Goal: Transaction & Acquisition: Purchase product/service

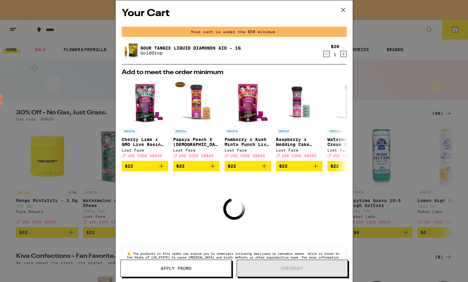
click at [341, 9] on icon at bounding box center [342, 9] width 9 height 9
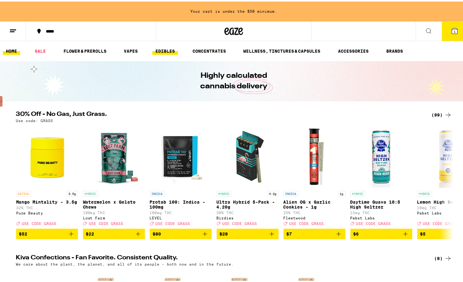
click at [161, 47] on link "EDIBLES" at bounding box center [165, 49] width 26 height 7
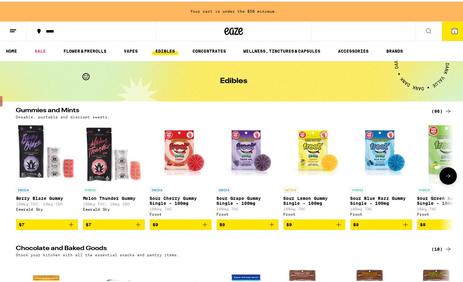
click at [335, 227] on icon "Add to bag" at bounding box center [338, 222] width 7 height 7
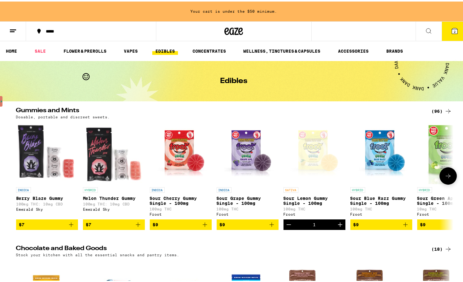
click at [435, 227] on span "$9" at bounding box center [449, 222] width 56 height 7
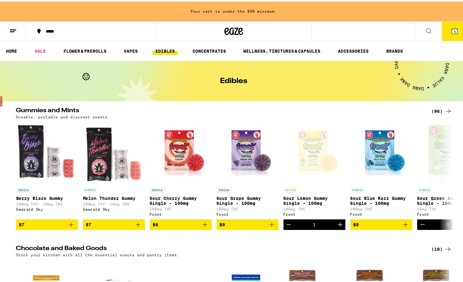
click at [452, 32] on icon at bounding box center [455, 30] width 6 height 6
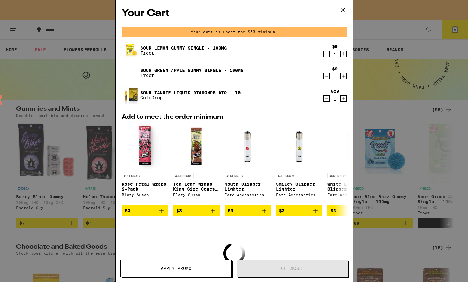
click at [341, 10] on icon at bounding box center [342, 9] width 9 height 9
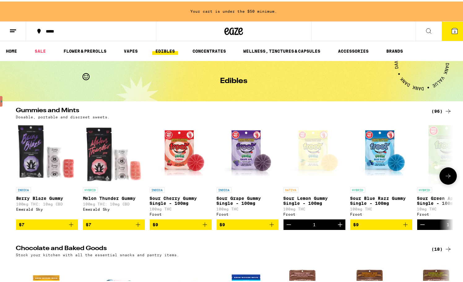
click at [449, 178] on icon at bounding box center [448, 174] width 7 height 7
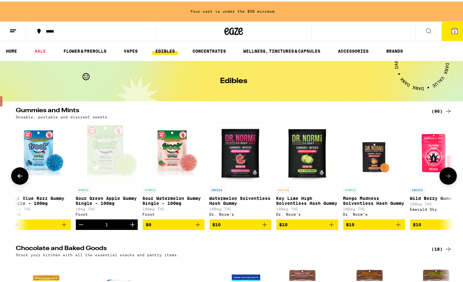
scroll to position [0, 369]
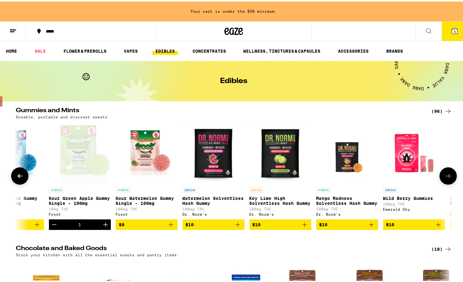
click at [22, 175] on button at bounding box center [19, 174] width 17 height 17
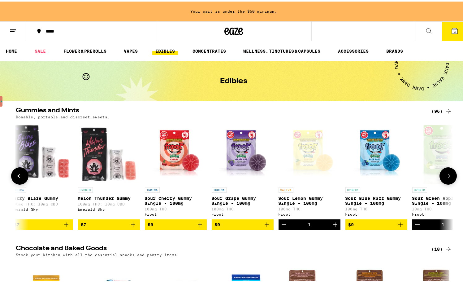
scroll to position [0, 0]
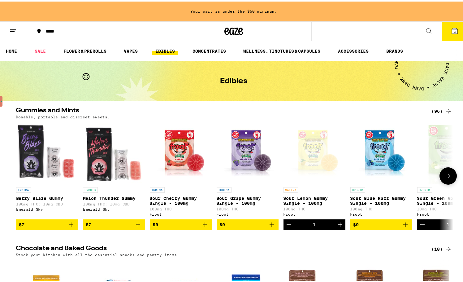
click at [23, 176] on div at bounding box center [19, 174] width 17 height 17
click at [69, 226] on icon "Add to bag" at bounding box center [71, 222] width 7 height 7
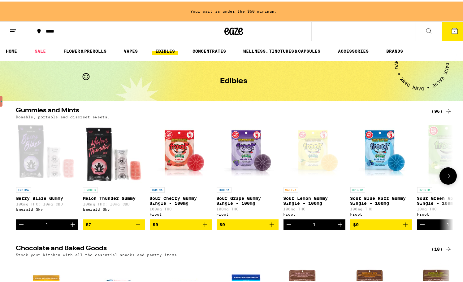
click at [136, 225] on icon "Add to bag" at bounding box center [138, 223] width 4 height 4
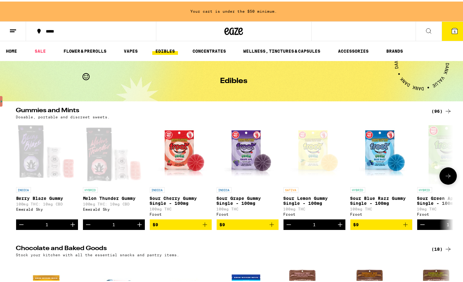
click at [287, 225] on icon "Decrement" at bounding box center [288, 222] width 7 height 7
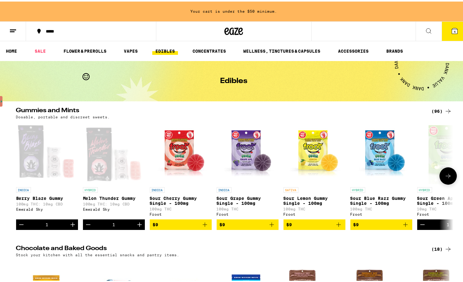
click at [420, 226] on icon "Decrement" at bounding box center [422, 222] width 7 height 7
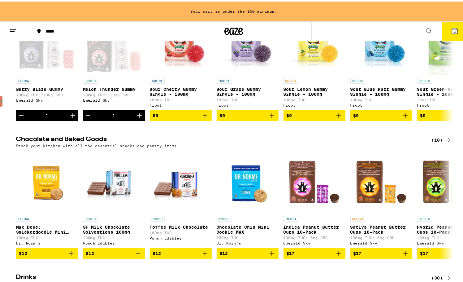
scroll to position [124, 0]
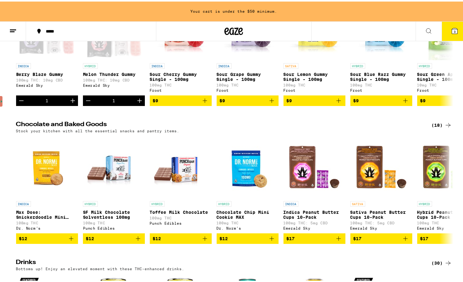
click at [445, 127] on icon at bounding box center [448, 123] width 7 height 7
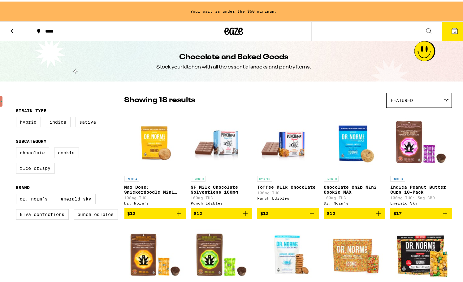
click at [446, 128] on img "Open page for Indica Peanut Butter Cups 10-Pack from Emerald Sky" at bounding box center [422, 140] width 62 height 62
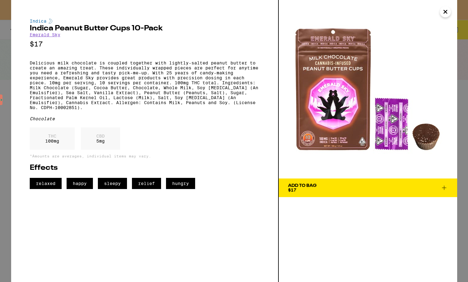
click at [444, 13] on icon "Close" at bounding box center [445, 11] width 3 height 3
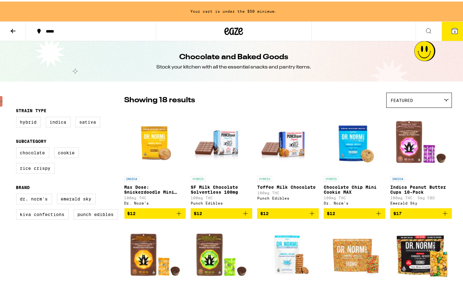
click at [436, 98] on div "Featured" at bounding box center [419, 98] width 65 height 15
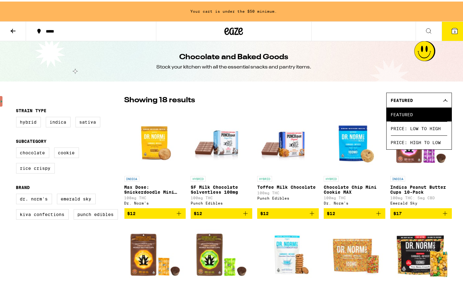
click at [416, 127] on span "Price: Low to High" at bounding box center [419, 127] width 56 height 14
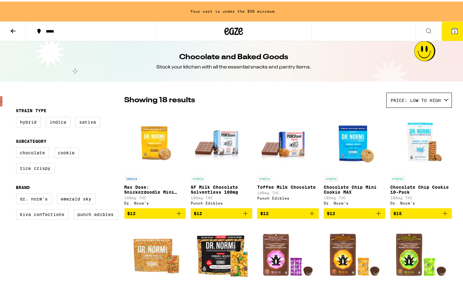
click at [11, 34] on button at bounding box center [13, 30] width 26 height 20
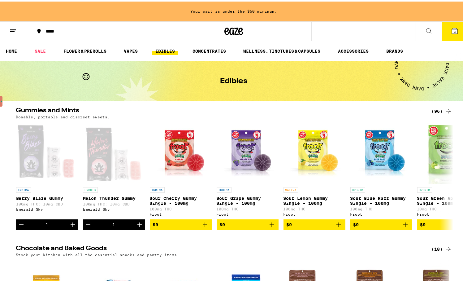
click at [445, 109] on icon at bounding box center [448, 109] width 7 height 7
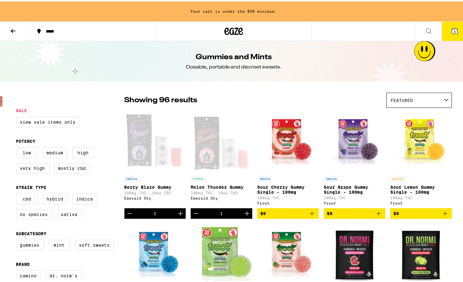
click at [444, 97] on icon at bounding box center [446, 98] width 5 height 3
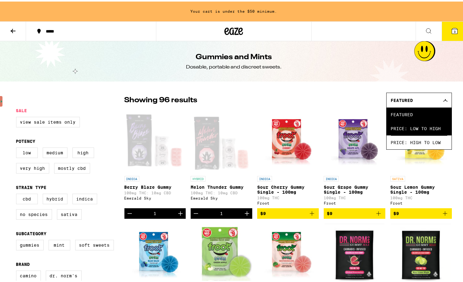
click at [428, 131] on span "Price: Low to High" at bounding box center [419, 127] width 56 height 14
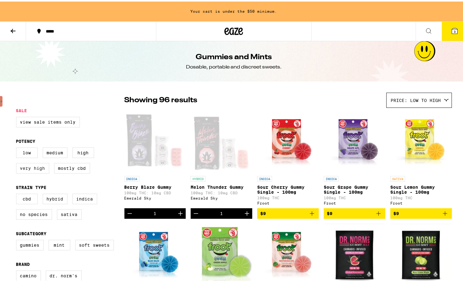
click at [31, 172] on label "Very High" at bounding box center [32, 166] width 33 height 11
click at [18, 147] on input "Very High" at bounding box center [17, 147] width 0 height 0
checkbox input "true"
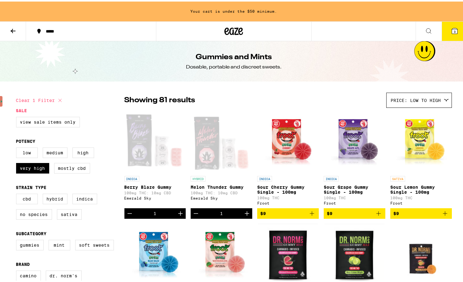
click at [194, 214] on icon "Decrement" at bounding box center [195, 211] width 7 height 7
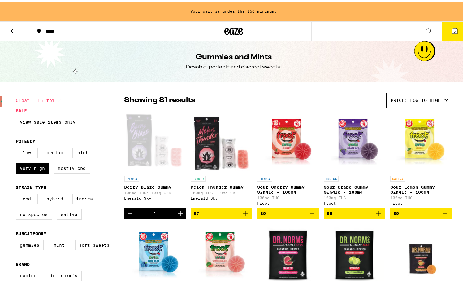
click at [126, 214] on icon "Decrement" at bounding box center [129, 211] width 7 height 7
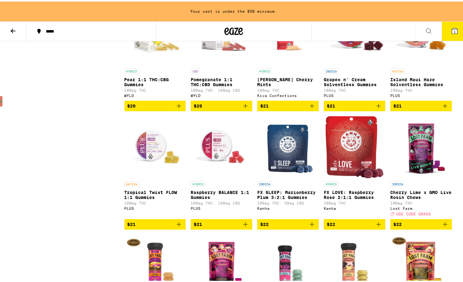
scroll to position [1456, 0]
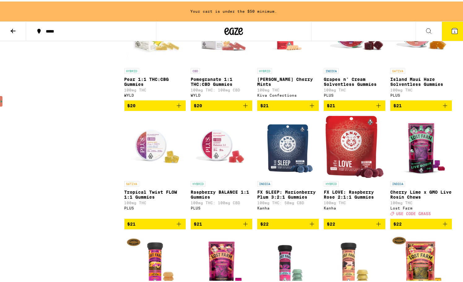
click at [147, 176] on img "Open page for Tropical Twist FLOW 1:1 Gummies from PLUS" at bounding box center [155, 145] width 62 height 62
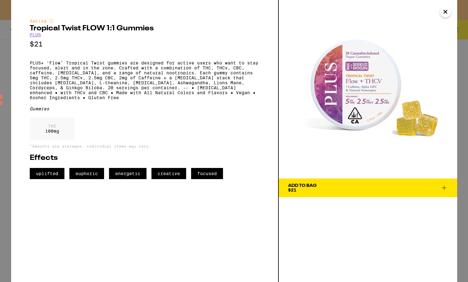
click at [443, 186] on icon at bounding box center [443, 187] width 7 height 7
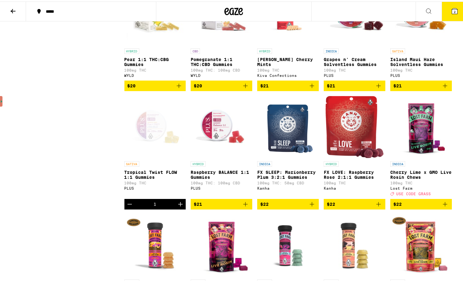
scroll to position [1436, 0]
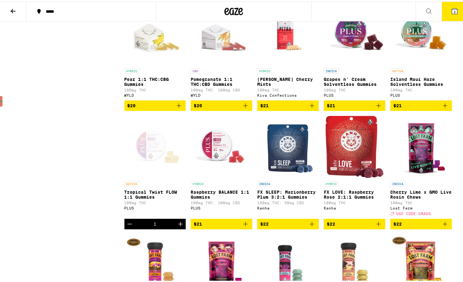
click at [454, 9] on span "2" at bounding box center [455, 10] width 2 height 4
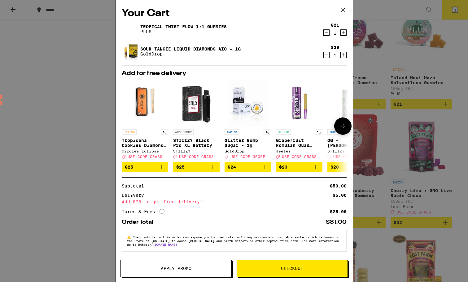
click at [199, 116] on img "Open page for STIIIZY Black Pro XL Battery from STIIIZY" at bounding box center [196, 103] width 46 height 46
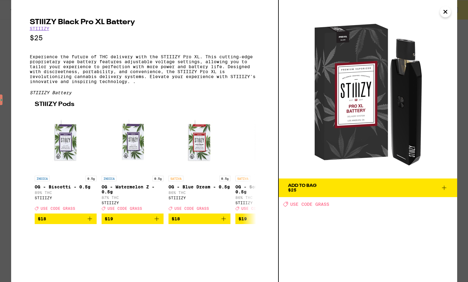
click at [445, 189] on icon at bounding box center [443, 187] width 7 height 7
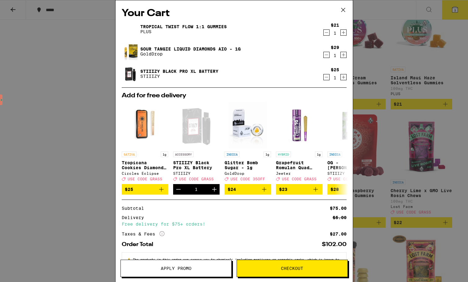
click at [346, 11] on icon at bounding box center [342, 9] width 9 height 9
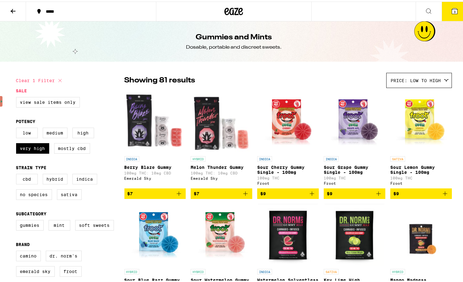
click at [452, 12] on icon at bounding box center [455, 10] width 6 height 6
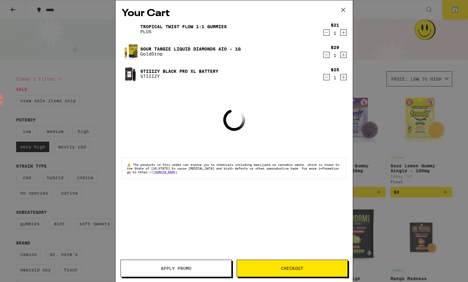
click at [131, 78] on img at bounding box center [130, 73] width 17 height 17
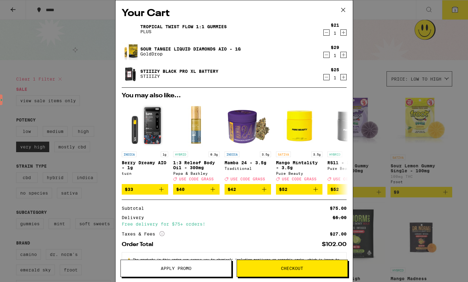
click at [130, 72] on img at bounding box center [130, 73] width 17 height 17
click at [190, 74] on p "STIIIZY" at bounding box center [179, 76] width 78 height 5
click at [192, 70] on link "STIIIZY Black Pro XL Battery" at bounding box center [179, 71] width 78 height 5
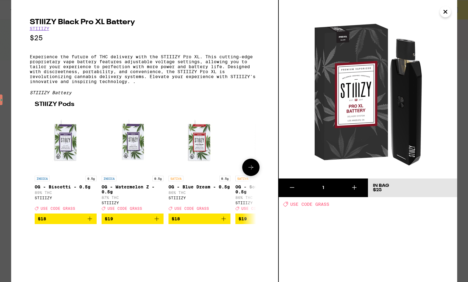
click at [252, 176] on button at bounding box center [250, 167] width 17 height 17
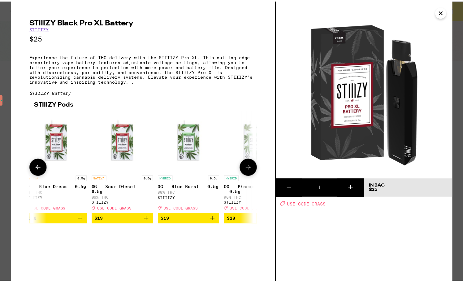
scroll to position [0, 152]
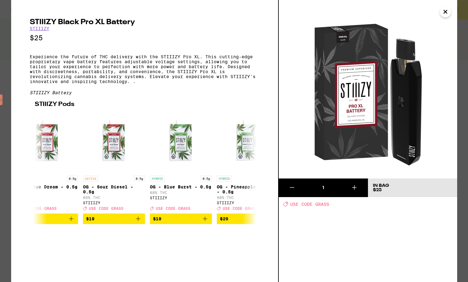
click at [443, 12] on icon "Close" at bounding box center [445, 11] width 7 height 9
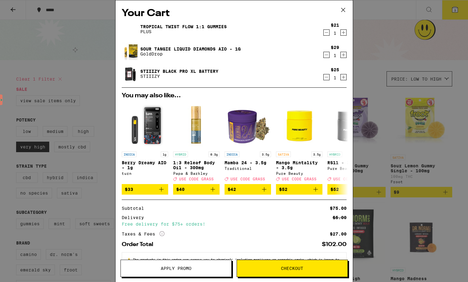
click at [324, 76] on icon "Decrement" at bounding box center [327, 76] width 6 height 7
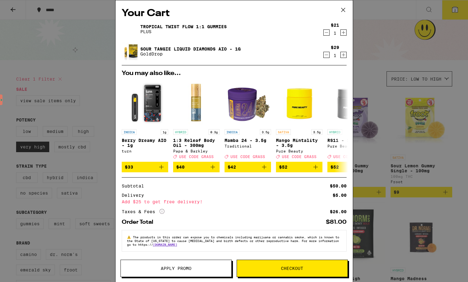
click at [404, 5] on div "Your Cart Tropical Twist FLOW 1:1 Gummies PLUS $21 1 Sour [PERSON_NAME] Liquid …" at bounding box center [234, 141] width 468 height 282
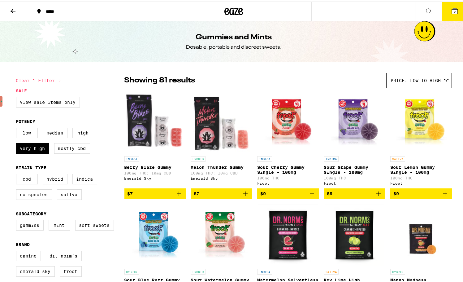
click at [452, 10] on icon at bounding box center [455, 10] width 6 height 6
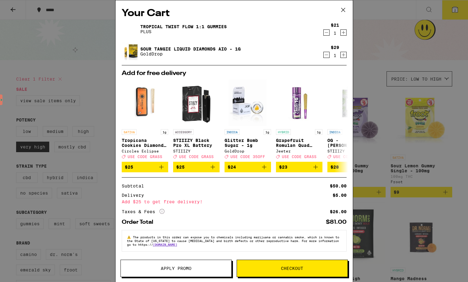
click at [324, 33] on icon "Decrement" at bounding box center [327, 32] width 6 height 7
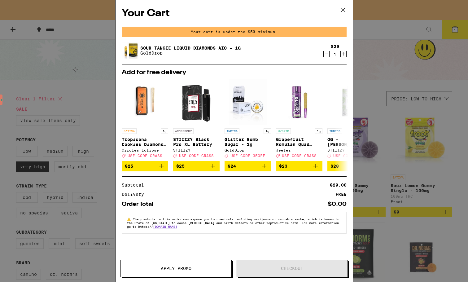
click at [343, 8] on icon at bounding box center [342, 9] width 9 height 9
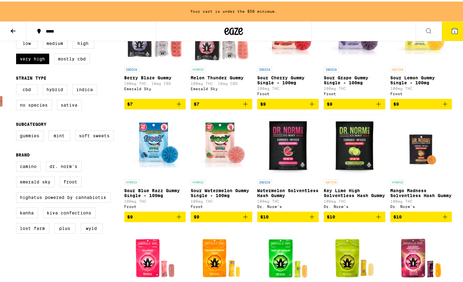
scroll to position [155, 0]
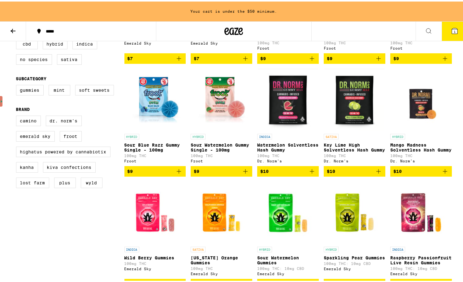
click at [177, 173] on icon "Add to bag" at bounding box center [178, 169] width 7 height 7
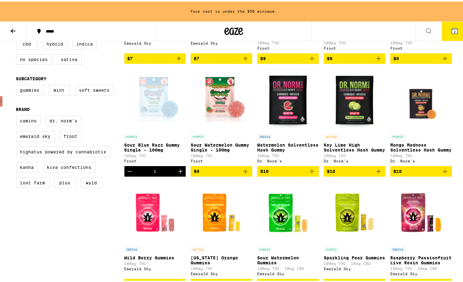
click at [244, 173] on icon "Add to bag" at bounding box center [245, 169] width 7 height 7
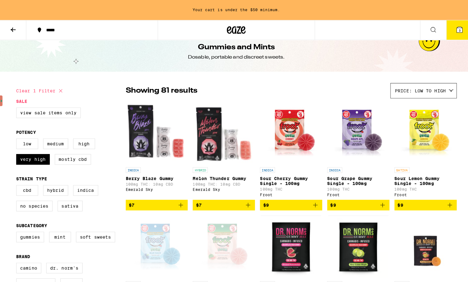
scroll to position [0, 0]
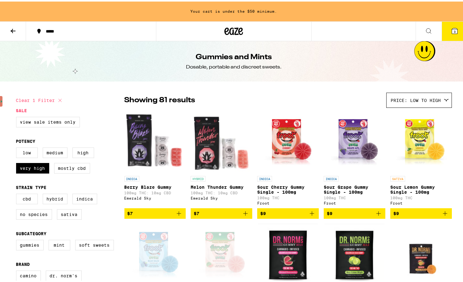
click at [312, 215] on icon "Add to bag" at bounding box center [311, 211] width 7 height 7
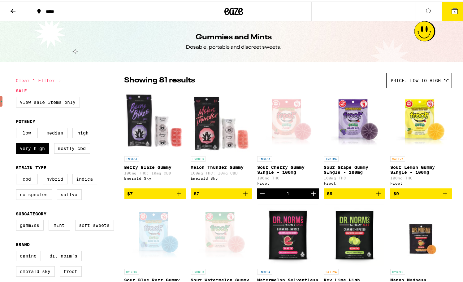
click at [453, 10] on icon at bounding box center [455, 10] width 6 height 6
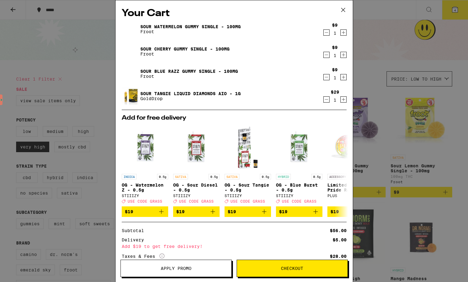
click at [343, 11] on icon at bounding box center [342, 9] width 9 height 9
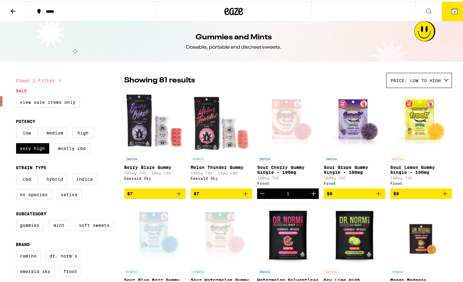
click at [453, 17] on button "4" at bounding box center [455, 9] width 26 height 19
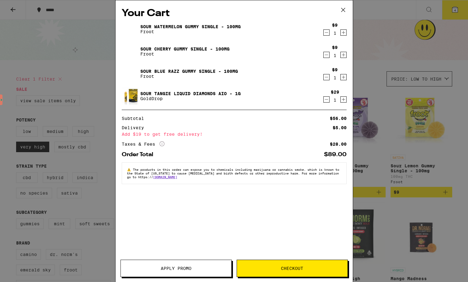
click at [209, 269] on span "Apply Promo" at bounding box center [176, 268] width 111 height 4
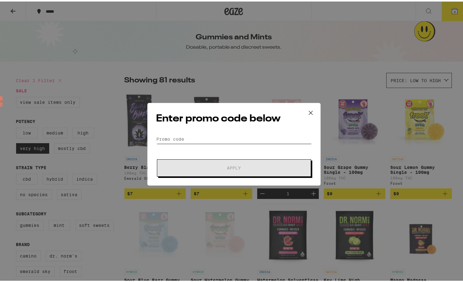
paste input "WKND"
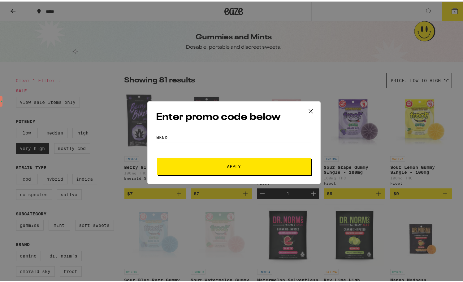
click at [227, 167] on span "Apply" at bounding box center [234, 165] width 14 height 4
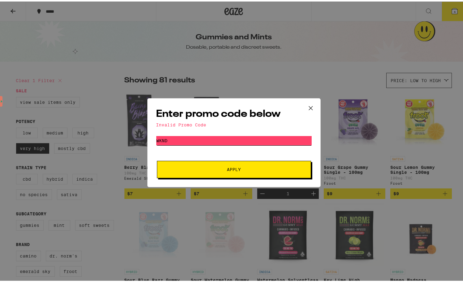
click at [239, 143] on input "WKND" at bounding box center [233, 138] width 155 height 9
type input "W"
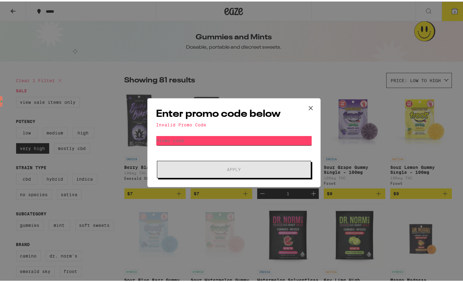
paste input "TERPS"
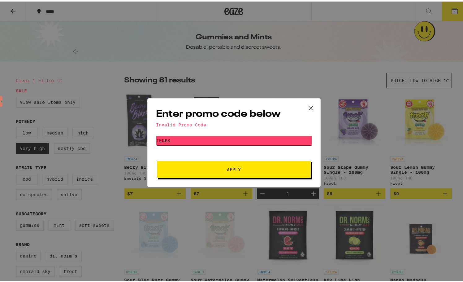
type input "TERPS"
click at [157, 159] on button "Apply" at bounding box center [234, 167] width 154 height 17
click at [309, 105] on icon at bounding box center [311, 106] width 4 height 4
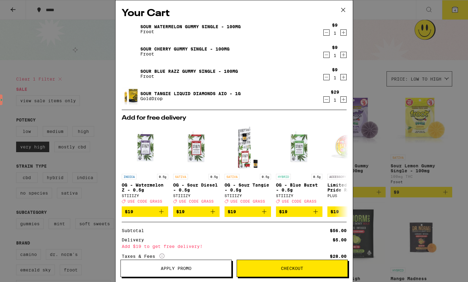
click at [185, 273] on button "Apply Promo" at bounding box center [175, 268] width 111 height 17
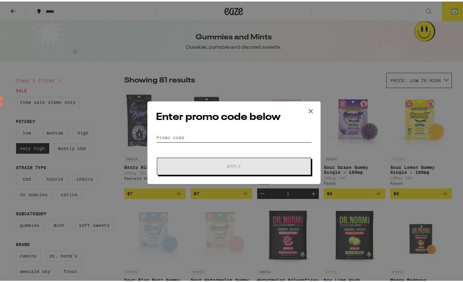
paste input "GETLIT"
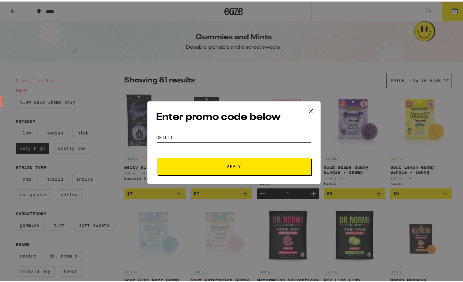
type input "GETLIT"
click at [211, 163] on span "Apply" at bounding box center [233, 165] width 111 height 4
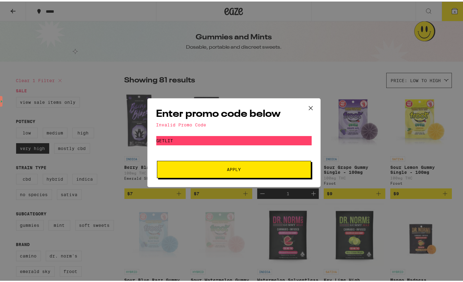
click at [306, 106] on icon at bounding box center [310, 106] width 9 height 9
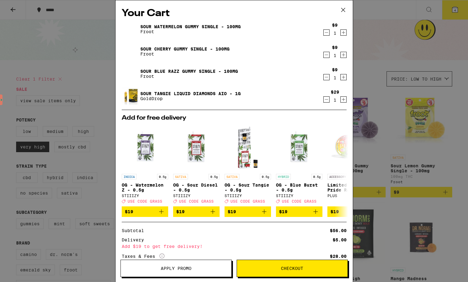
click at [173, 275] on button "Apply Promo" at bounding box center [175, 268] width 111 height 17
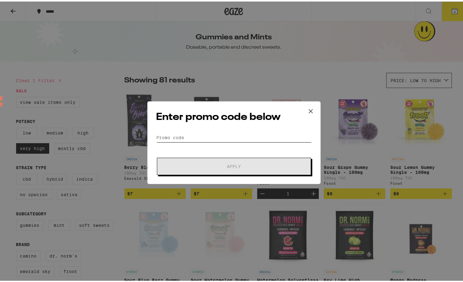
paste input "GREEN"
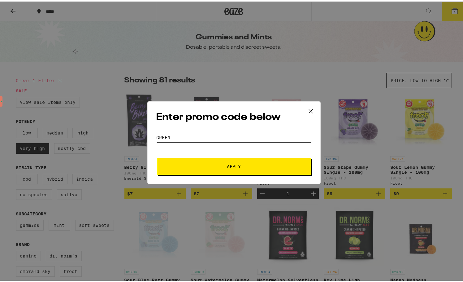
type input "GREEN"
click at [157, 156] on button "Apply" at bounding box center [234, 164] width 154 height 17
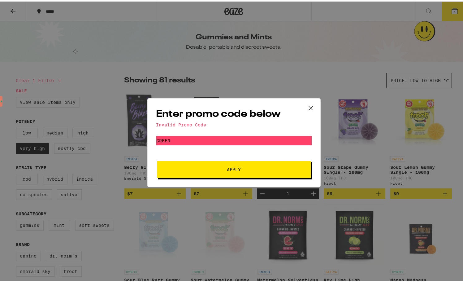
click at [307, 109] on icon at bounding box center [310, 106] width 9 height 9
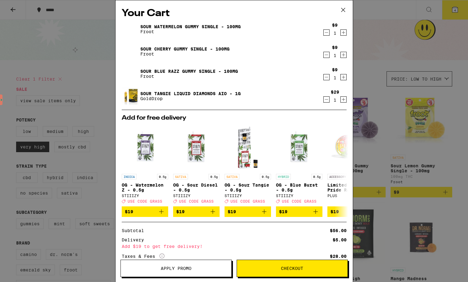
click at [343, 7] on icon at bounding box center [342, 9] width 9 height 9
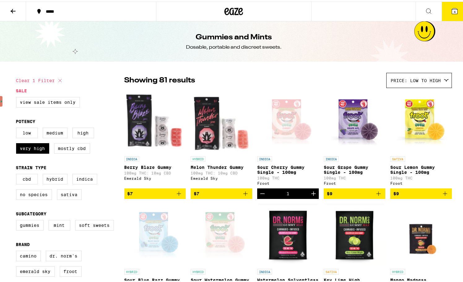
click at [452, 12] on icon at bounding box center [455, 10] width 6 height 6
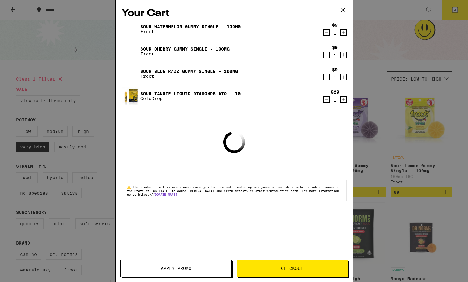
click at [191, 266] on span "Apply Promo" at bounding box center [176, 268] width 31 height 4
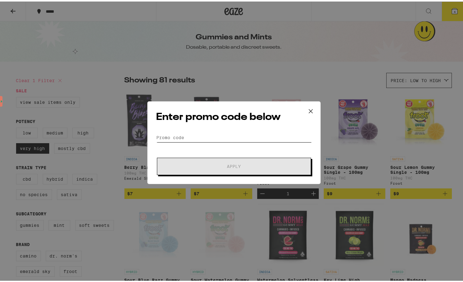
paste input "ALLGAS"
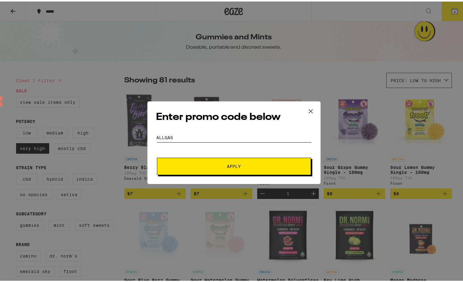
type input "ALLGAS"
click at [207, 164] on span "Apply" at bounding box center [233, 165] width 111 height 4
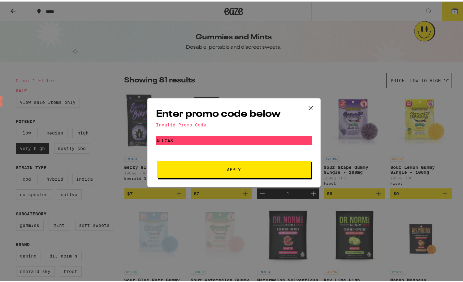
click at [309, 106] on icon at bounding box center [311, 106] width 4 height 4
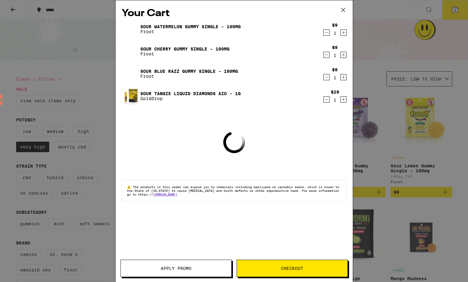
click at [177, 271] on button "Apply Promo" at bounding box center [175, 268] width 111 height 17
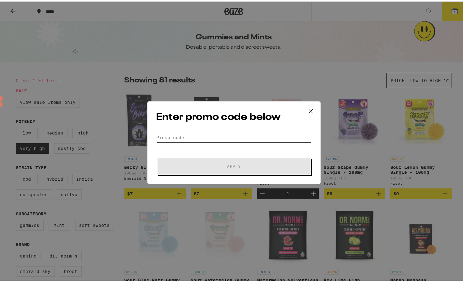
click at [211, 137] on input "Promo Code" at bounding box center [233, 135] width 155 height 9
paste input "EAZEVIP"
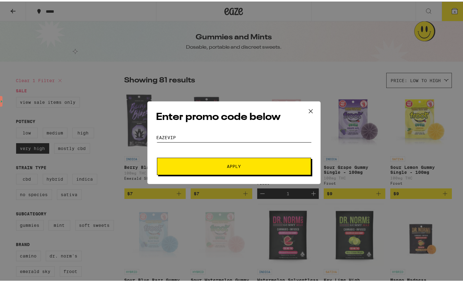
type input "EAZEVIP"
click at [221, 172] on button "Apply" at bounding box center [234, 164] width 154 height 17
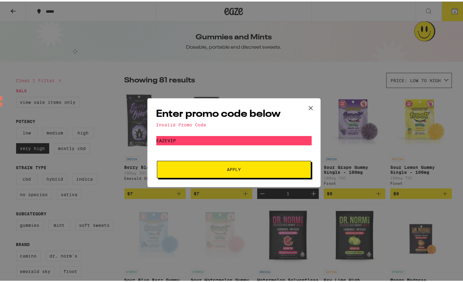
drag, startPoint x: 308, startPoint y: 107, endPoint x: 312, endPoint y: 103, distance: 5.1
click at [308, 106] on icon at bounding box center [310, 106] width 9 height 9
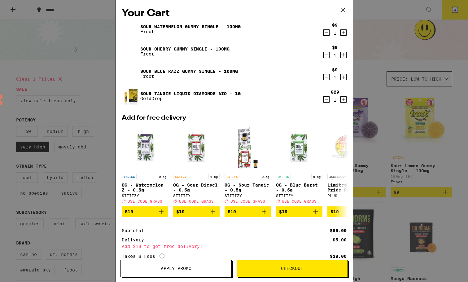
click at [204, 274] on button "Apply Promo" at bounding box center [175, 268] width 111 height 17
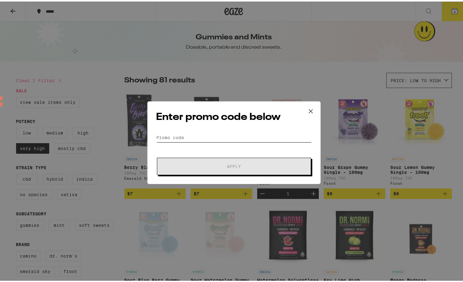
paste input "HAPPY100"
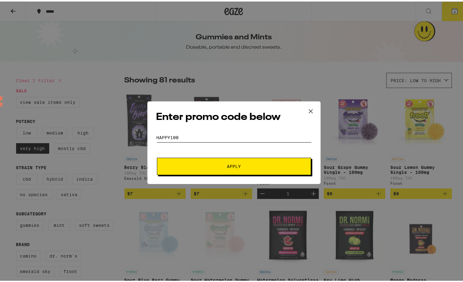
type input "HAPPY100"
click at [225, 168] on button "Apply" at bounding box center [234, 164] width 154 height 17
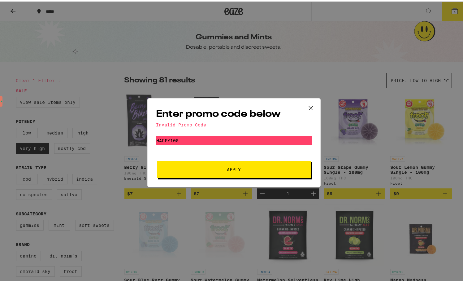
click at [307, 104] on icon at bounding box center [310, 106] width 9 height 9
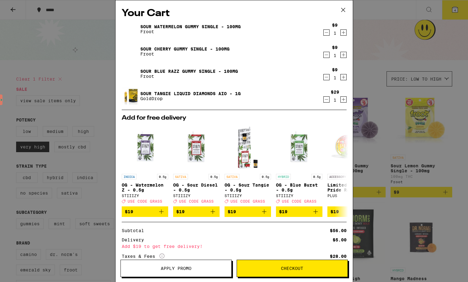
click at [173, 269] on span "Apply Promo" at bounding box center [176, 268] width 31 height 4
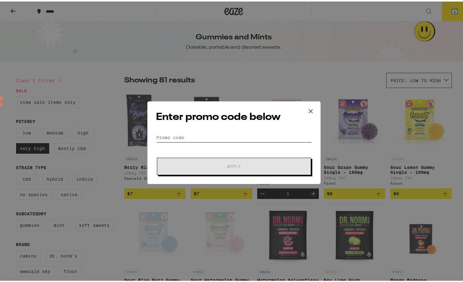
paste input "THC"
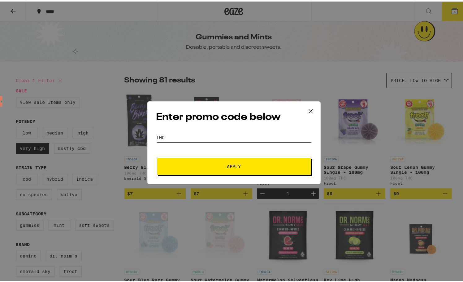
type input "THC"
click at [157, 156] on button "Apply" at bounding box center [234, 164] width 154 height 17
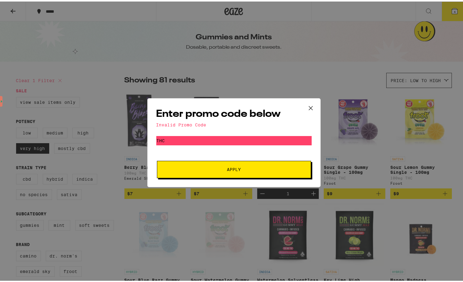
click at [310, 106] on icon at bounding box center [310, 106] width 9 height 9
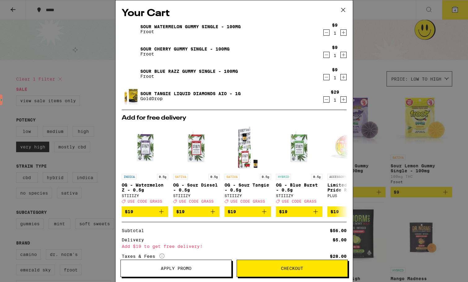
click at [192, 265] on button "Apply Promo" at bounding box center [175, 268] width 111 height 17
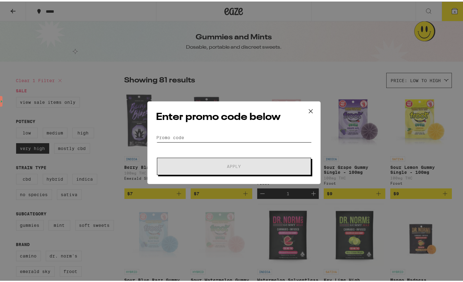
click at [208, 137] on input "Promo Code" at bounding box center [233, 135] width 155 height 9
paste input "MOON30"
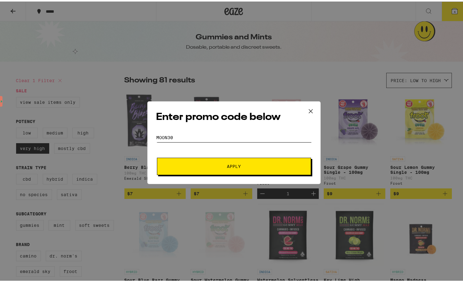
type input "MOON30"
drag, startPoint x: 207, startPoint y: 165, endPoint x: 215, endPoint y: 164, distance: 7.9
click at [208, 165] on span "Apply" at bounding box center [233, 165] width 111 height 4
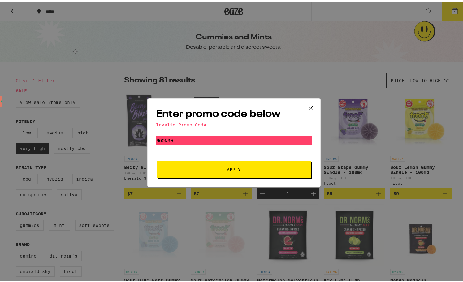
click at [307, 102] on icon at bounding box center [310, 106] width 9 height 9
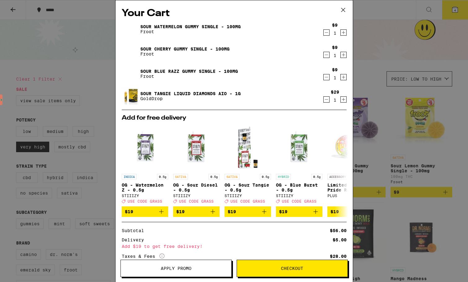
click at [188, 264] on button "Apply Promo" at bounding box center [175, 268] width 111 height 17
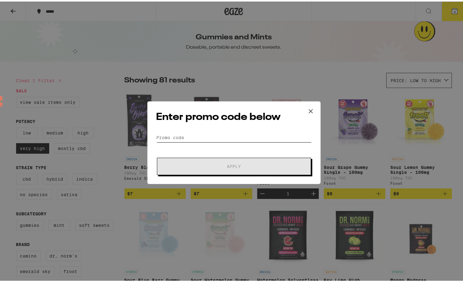
click at [218, 134] on input "Promo Code" at bounding box center [233, 135] width 155 height 9
paste input "MOON30"
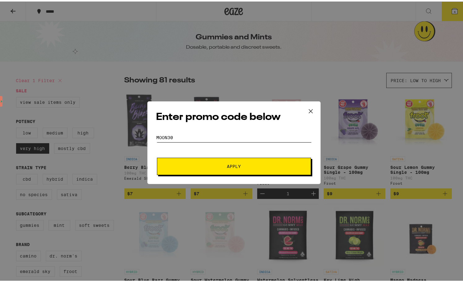
type input "MOON30"
click at [210, 167] on button "Apply" at bounding box center [234, 164] width 154 height 17
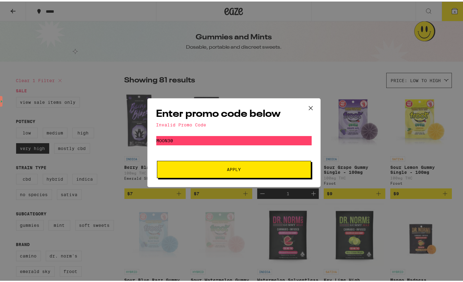
click at [309, 106] on icon at bounding box center [311, 106] width 4 height 4
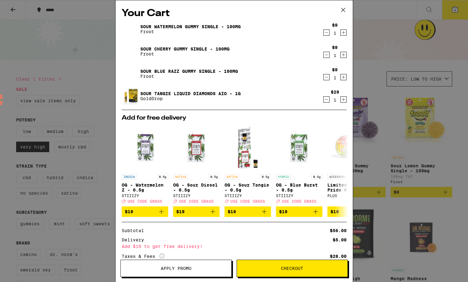
click at [184, 266] on span "Apply Promo" at bounding box center [176, 268] width 31 height 4
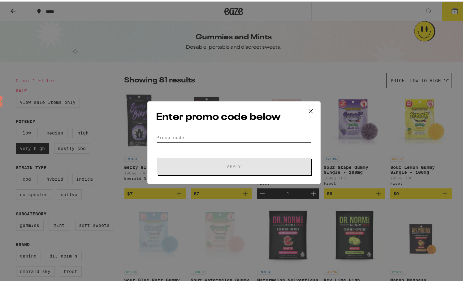
drag, startPoint x: 215, startPoint y: 138, endPoint x: 212, endPoint y: 138, distance: 3.7
click at [215, 138] on input "Promo Code" at bounding box center [233, 135] width 155 height 9
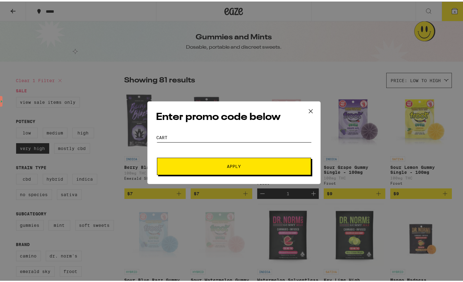
type input "cart"
click at [157, 156] on button "Apply" at bounding box center [234, 164] width 154 height 17
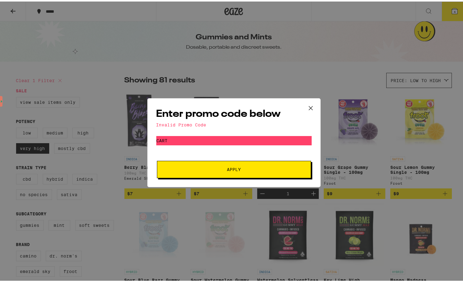
click at [313, 106] on icon at bounding box center [310, 106] width 9 height 9
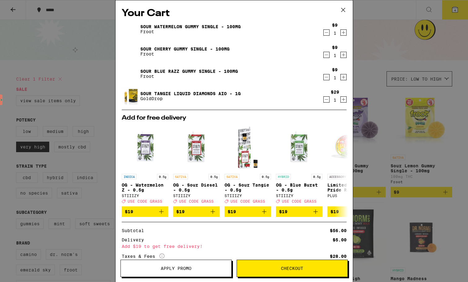
click at [302, 269] on span "Checkout" at bounding box center [292, 268] width 22 height 4
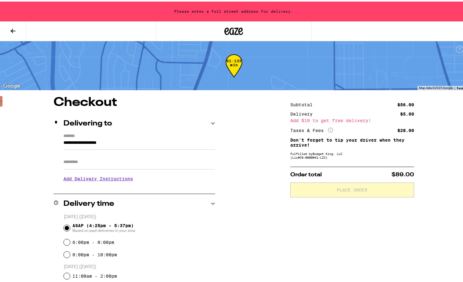
click at [213, 122] on icon at bounding box center [213, 122] width 4 height 4
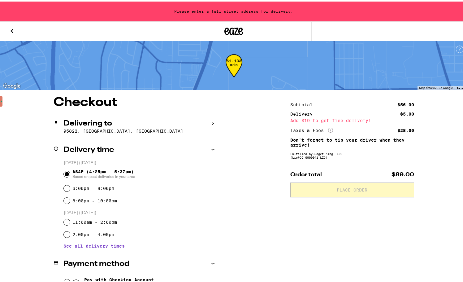
click at [211, 123] on icon at bounding box center [213, 122] width 4 height 4
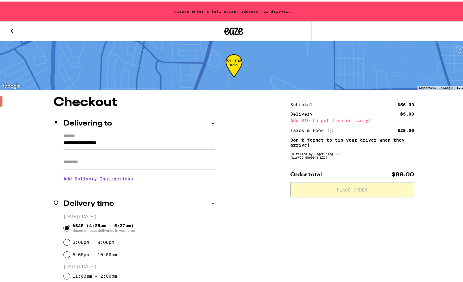
click at [152, 140] on input "**********" at bounding box center [139, 143] width 152 height 11
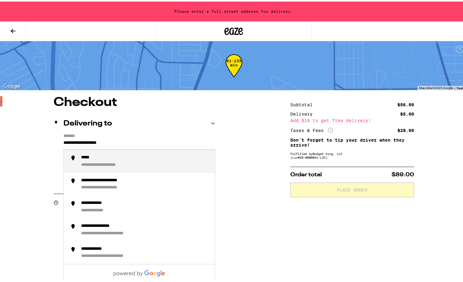
drag, startPoint x: 127, startPoint y: 144, endPoint x: 64, endPoint y: 140, distance: 63.0
click at [64, 140] on input "**********" at bounding box center [139, 143] width 152 height 11
type input "*"
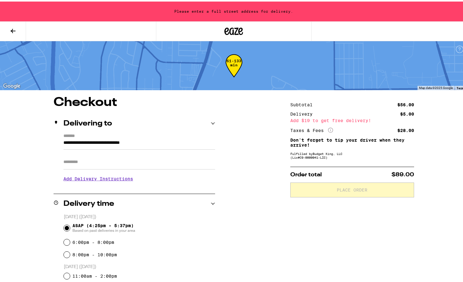
type input "**********"
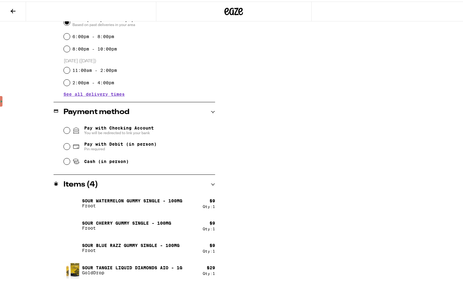
scroll to position [186, 0]
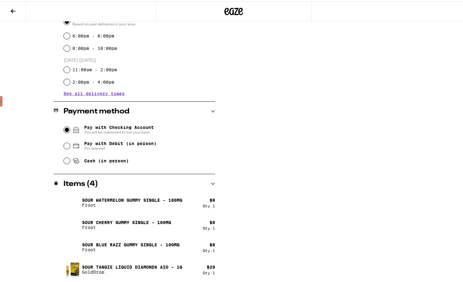
click at [67, 128] on input "Pay with Checking Account You will be redirected to link your bank" at bounding box center [67, 128] width 6 height 6
click at [64, 146] on div "Pay with Debit (in person) Pin required" at bounding box center [139, 144] width 151 height 16
click at [65, 145] on input "Pay with Debit (in person) Pin required" at bounding box center [67, 144] width 6 height 6
radio input "true"
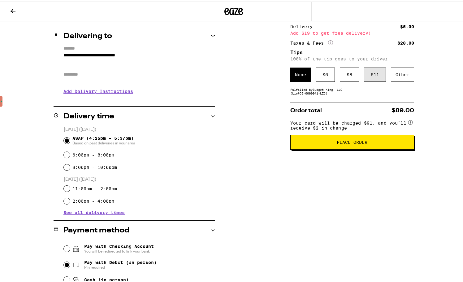
scroll to position [32, 0]
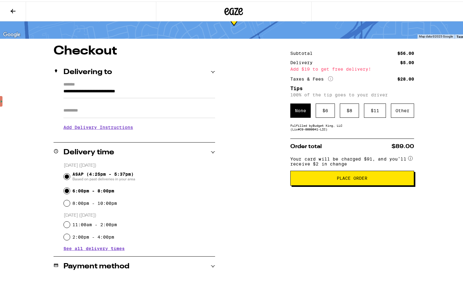
click at [66, 190] on input "6:00pm - 8:00pm" at bounding box center [67, 189] width 6 height 6
radio input "true"
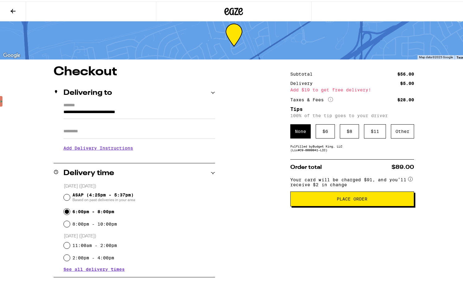
scroll to position [1, 0]
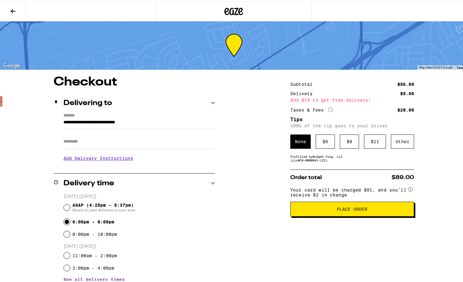
click at [366, 208] on button "Place Order" at bounding box center [352, 207] width 124 height 15
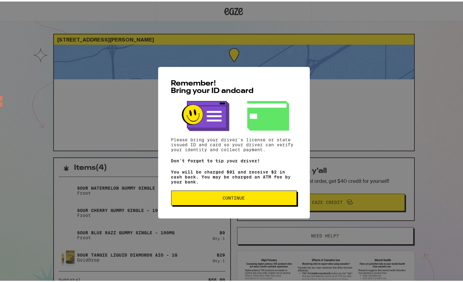
click at [236, 198] on span "Continue" at bounding box center [234, 196] width 22 height 4
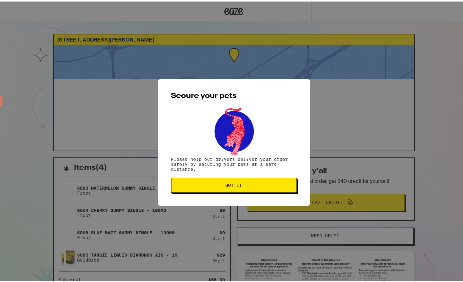
click at [240, 179] on button "Got it" at bounding box center [234, 183] width 126 height 15
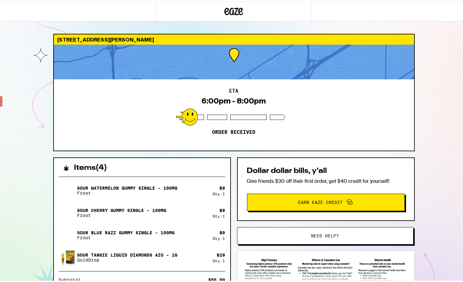
click at [326, 201] on span "Earn Eaze Credit" at bounding box center [321, 201] width 45 height 4
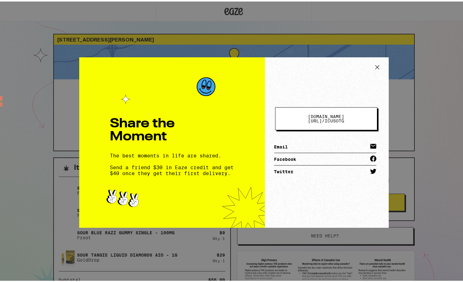
click at [309, 145] on link "Email" at bounding box center [325, 145] width 102 height 12
click at [370, 142] on icon at bounding box center [373, 144] width 6 height 5
click at [373, 66] on icon at bounding box center [377, 65] width 9 height 9
